Goal: Navigation & Orientation: Find specific page/section

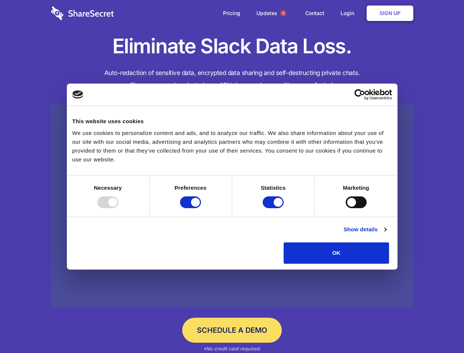
click at [118, 208] on div at bounding box center [107, 202] width 21 height 12
click at [201, 208] on input "Preferences" at bounding box center [190, 202] width 21 height 12
checkbox input "false"
click at [274, 208] on input "Statistics" at bounding box center [273, 202] width 21 height 12
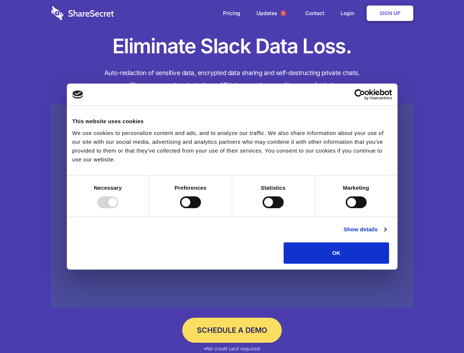
checkbox input "false"
click at [346, 208] on input "Marketing" at bounding box center [356, 202] width 21 height 12
checkbox input "true"
click at [386, 234] on link "Show details" at bounding box center [365, 229] width 43 height 9
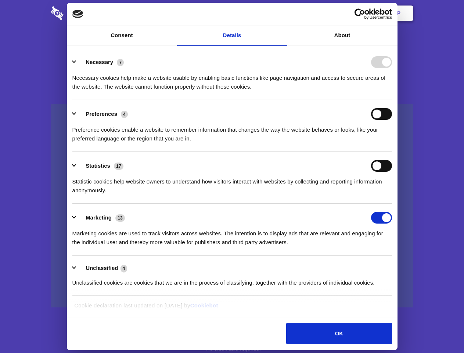
click at [406, 266] on body "Consent Details [#IABV2SETTINGS#] About This website uses cookies We use cookie…" at bounding box center [232, 176] width 464 height 353
click at [283, 13] on span "1" at bounding box center [283, 13] width 6 height 6
